Goal: Find specific page/section: Find specific page/section

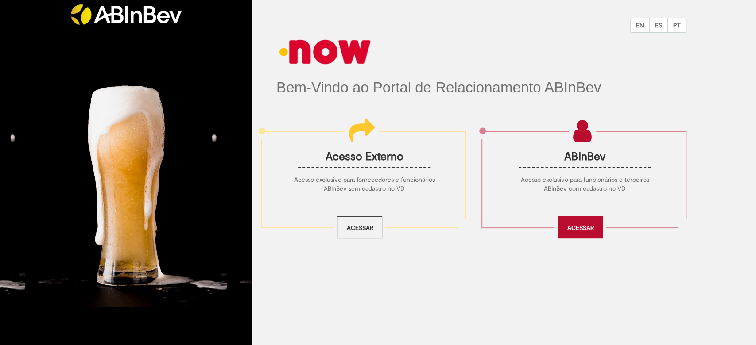
click at [560, 225] on link "Acessar" at bounding box center [580, 228] width 45 height 22
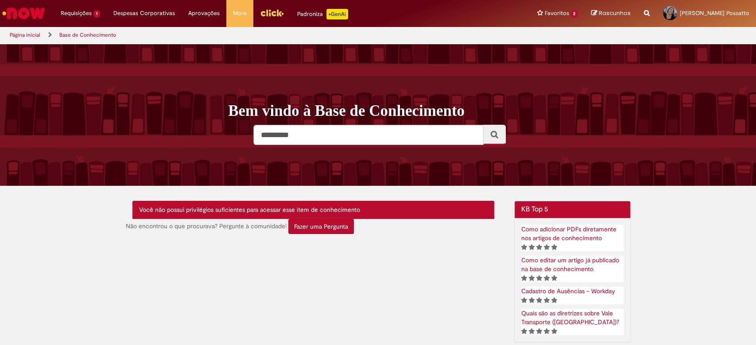
click at [13, 9] on img "Ir para a Homepage" at bounding box center [24, 13] width 46 height 18
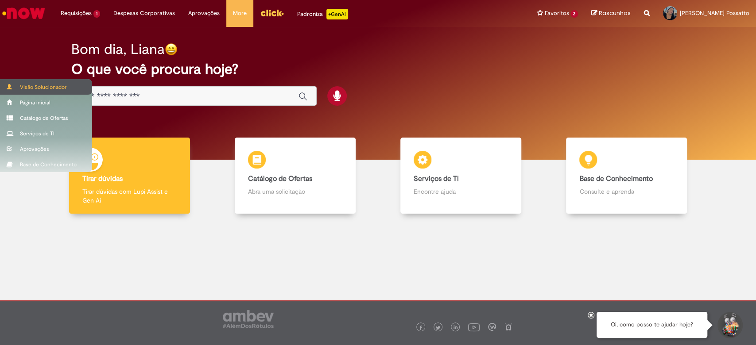
click at [27, 89] on div "Visão Solucionador" at bounding box center [46, 87] width 92 height 16
